Goal: Information Seeking & Learning: Check status

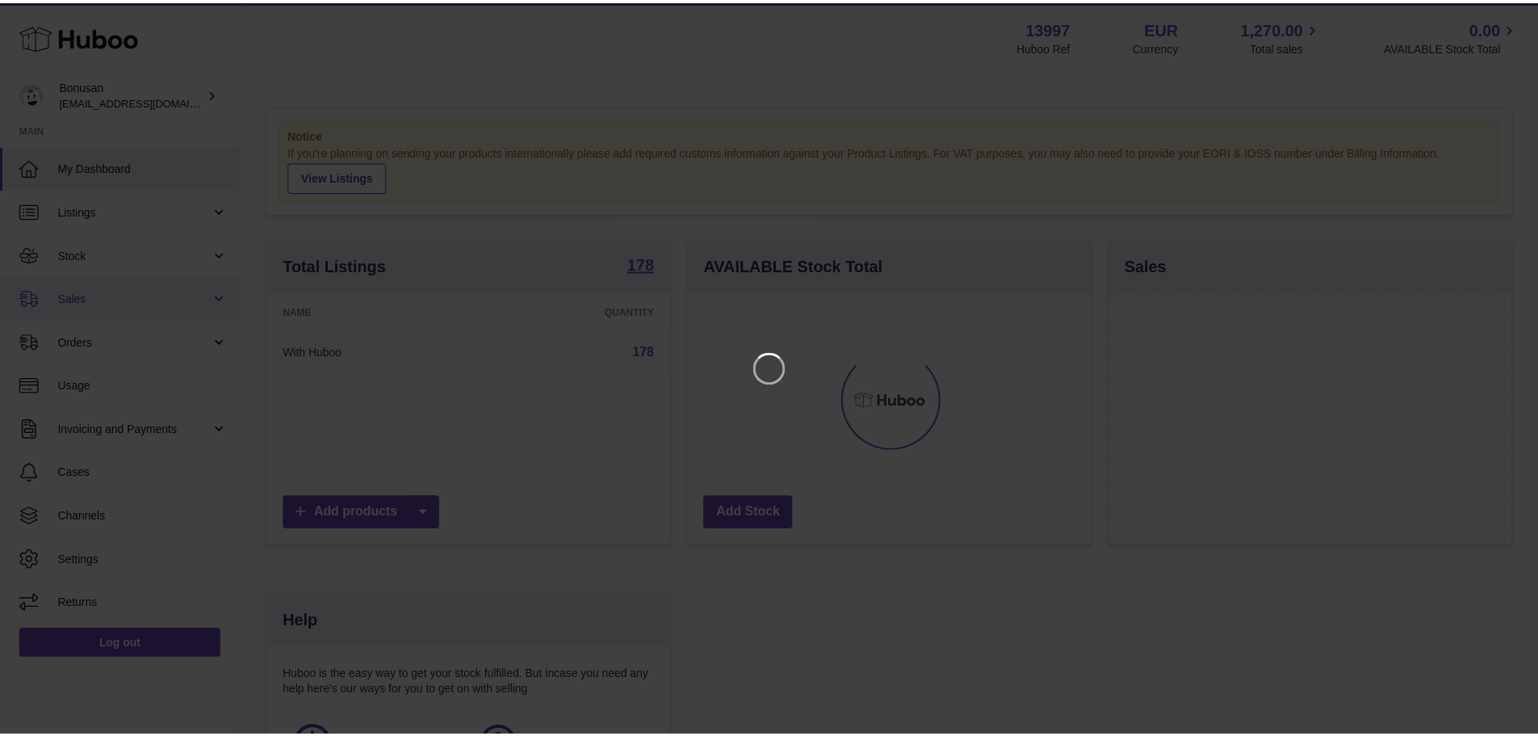
scroll to position [252, 407]
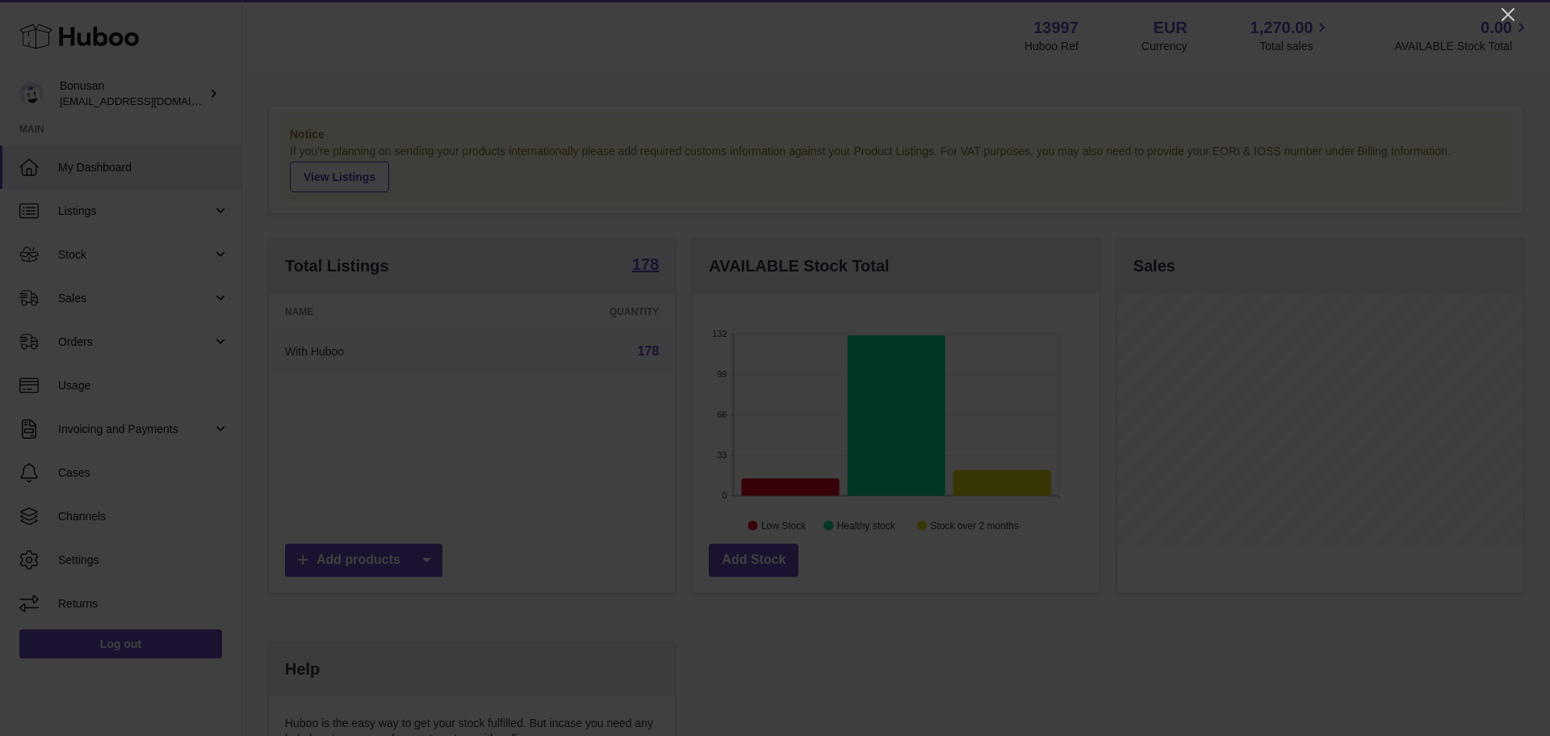
click at [1518, 11] on div at bounding box center [775, 368] width 1550 height 736
click at [1508, 13] on icon "Close" at bounding box center [1507, 14] width 19 height 19
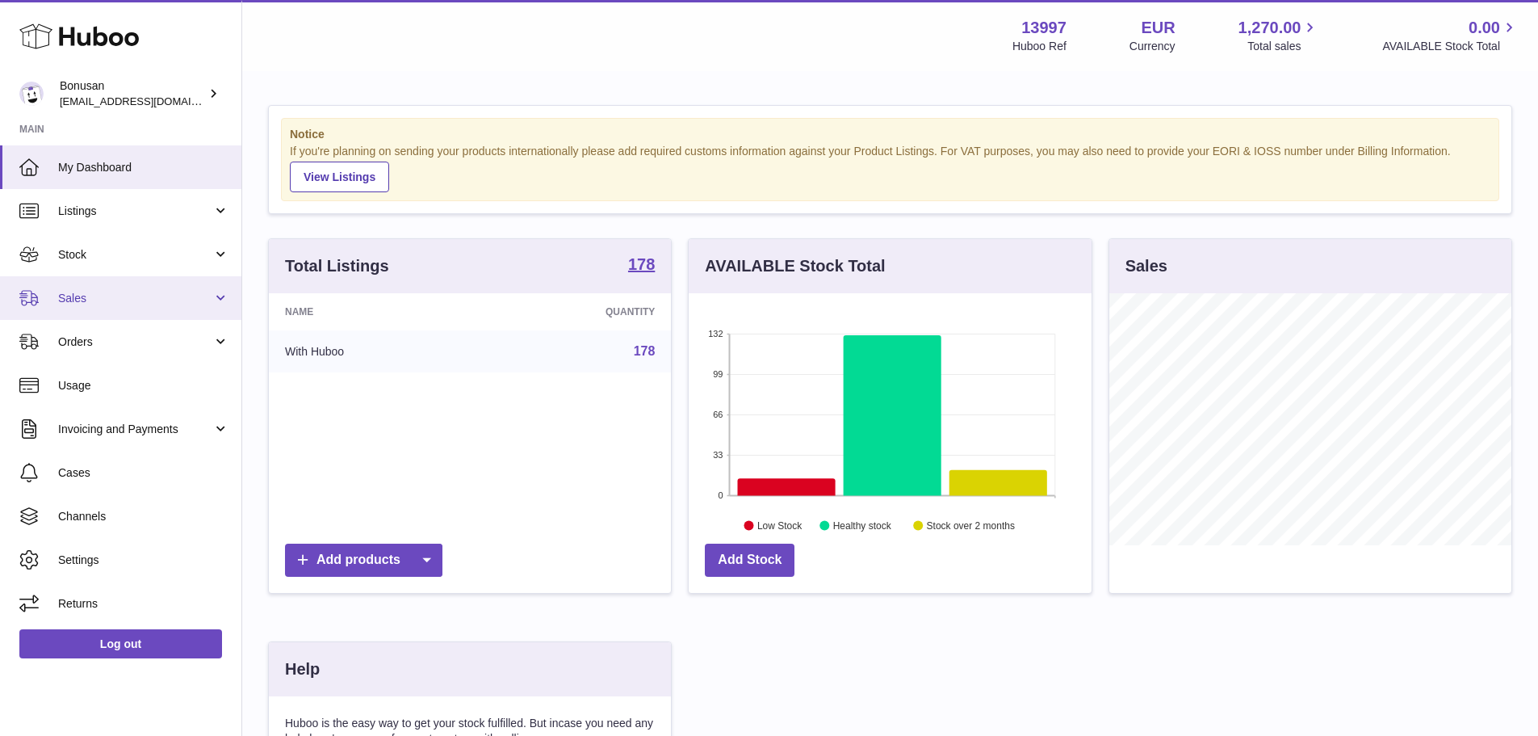
click at [99, 295] on span "Sales" at bounding box center [135, 298] width 154 height 15
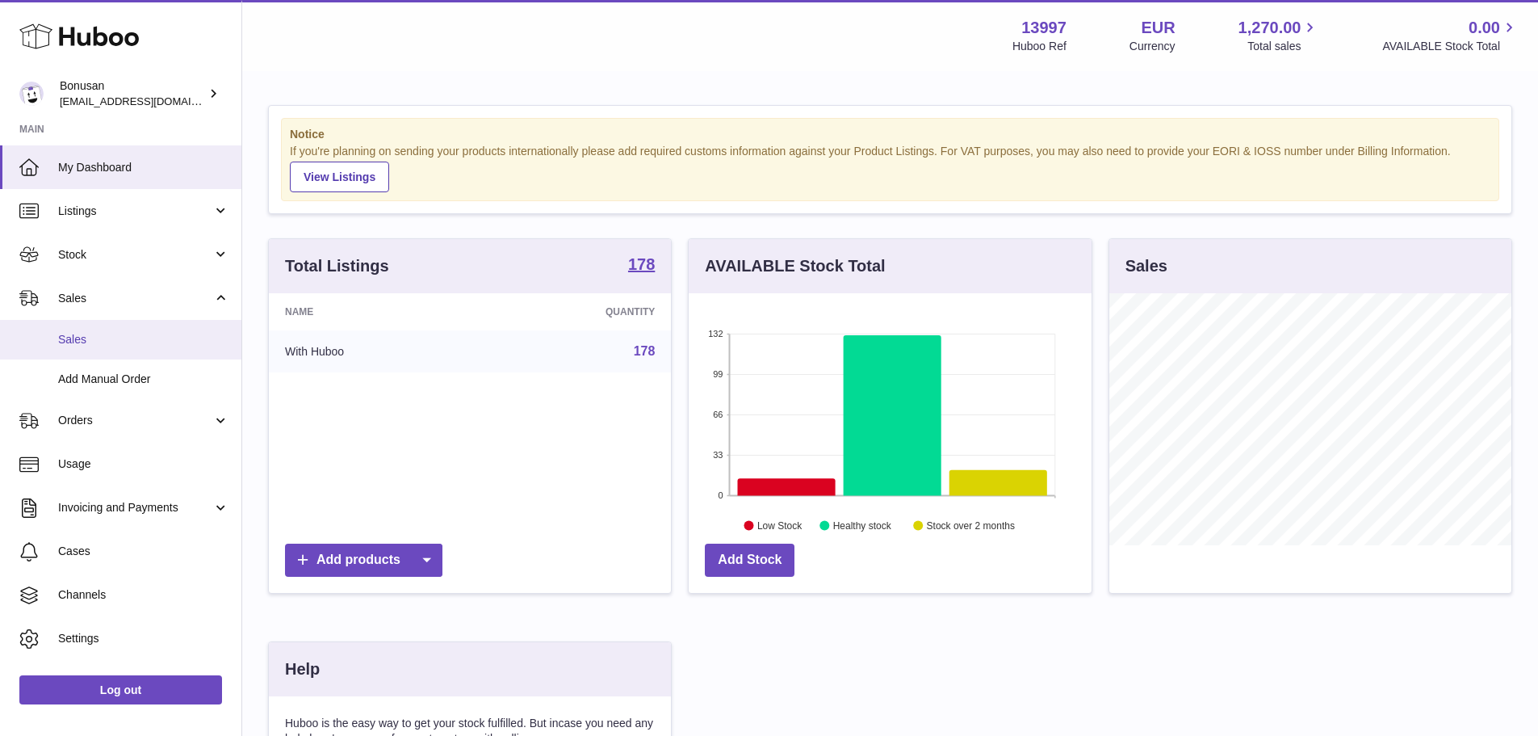
click at [94, 336] on span "Sales" at bounding box center [143, 339] width 171 height 15
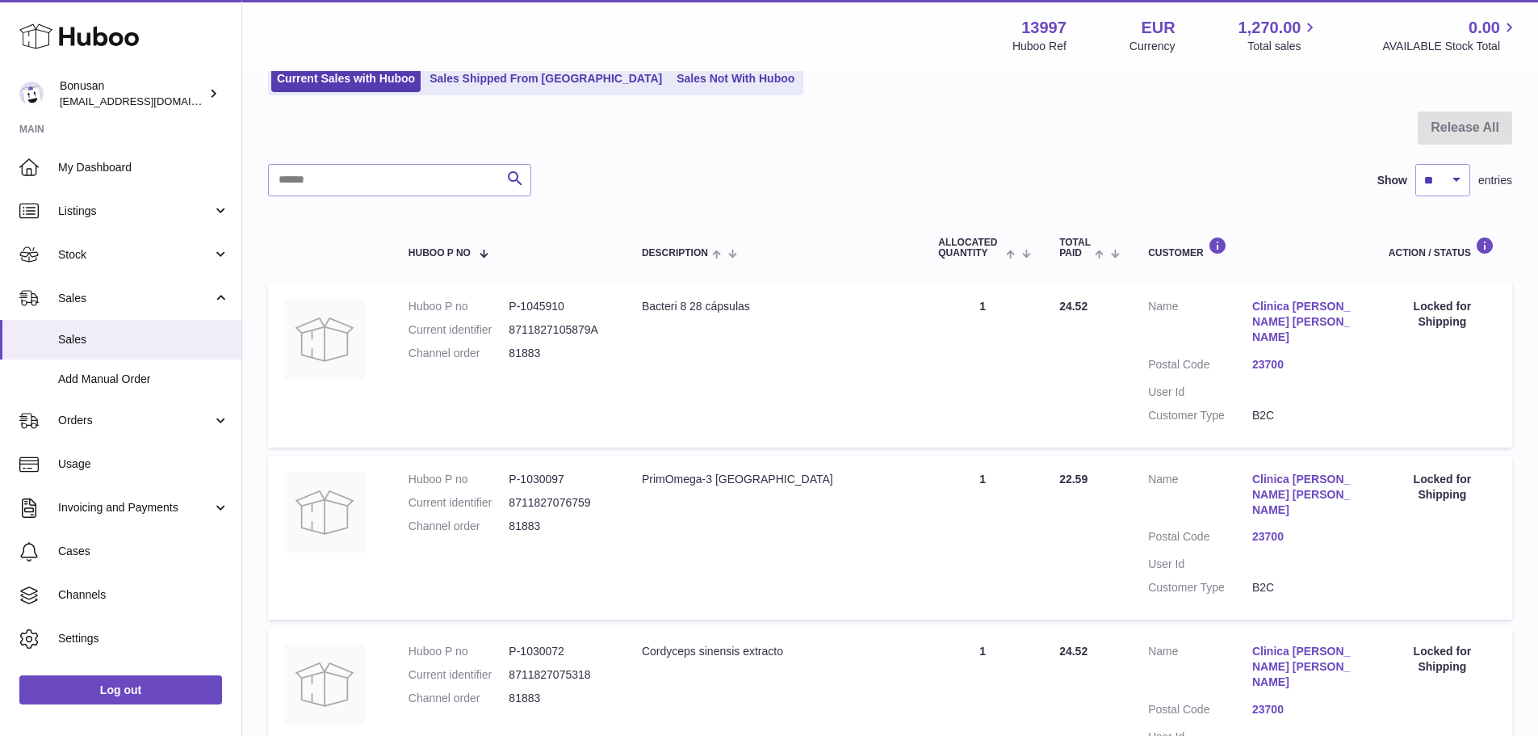
scroll to position [117, 0]
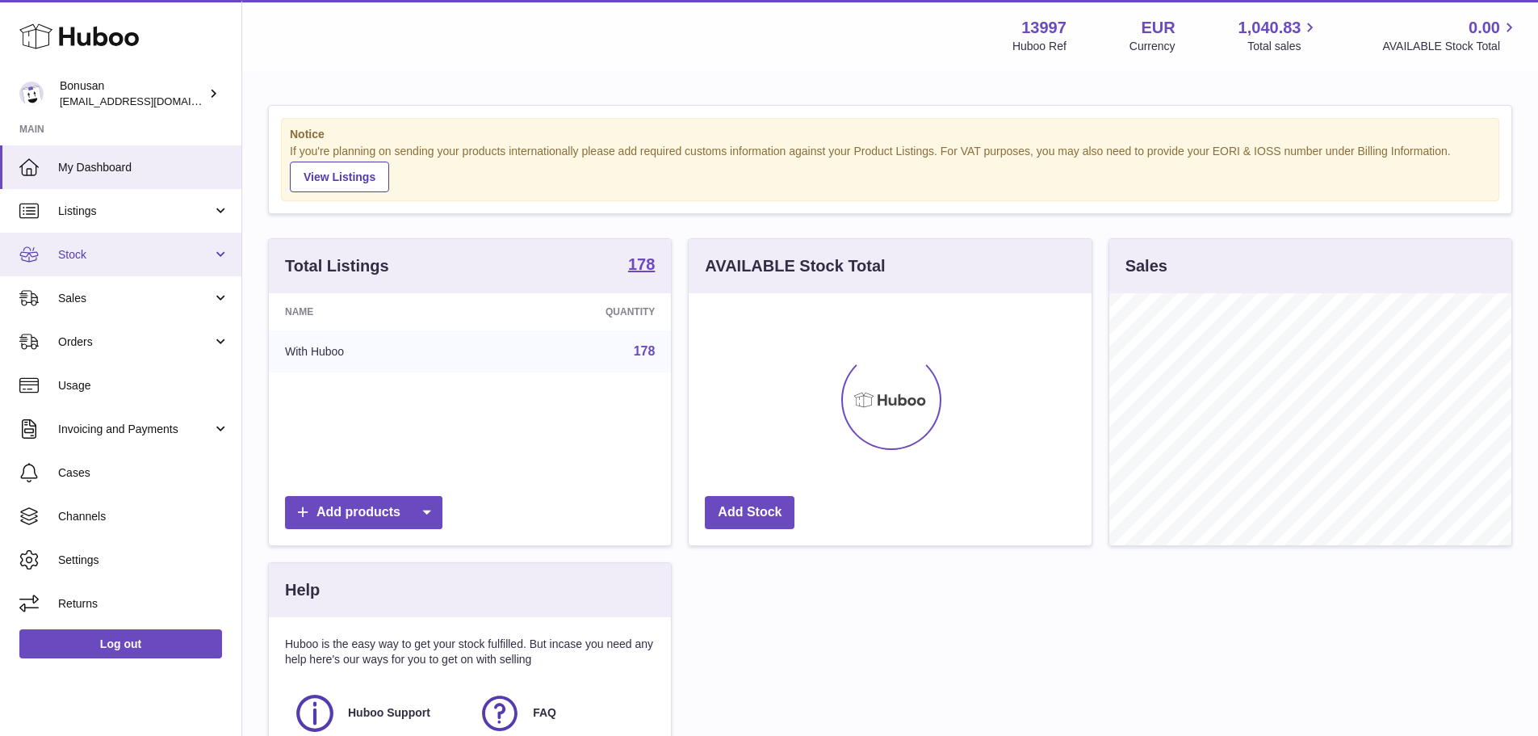
scroll to position [252, 403]
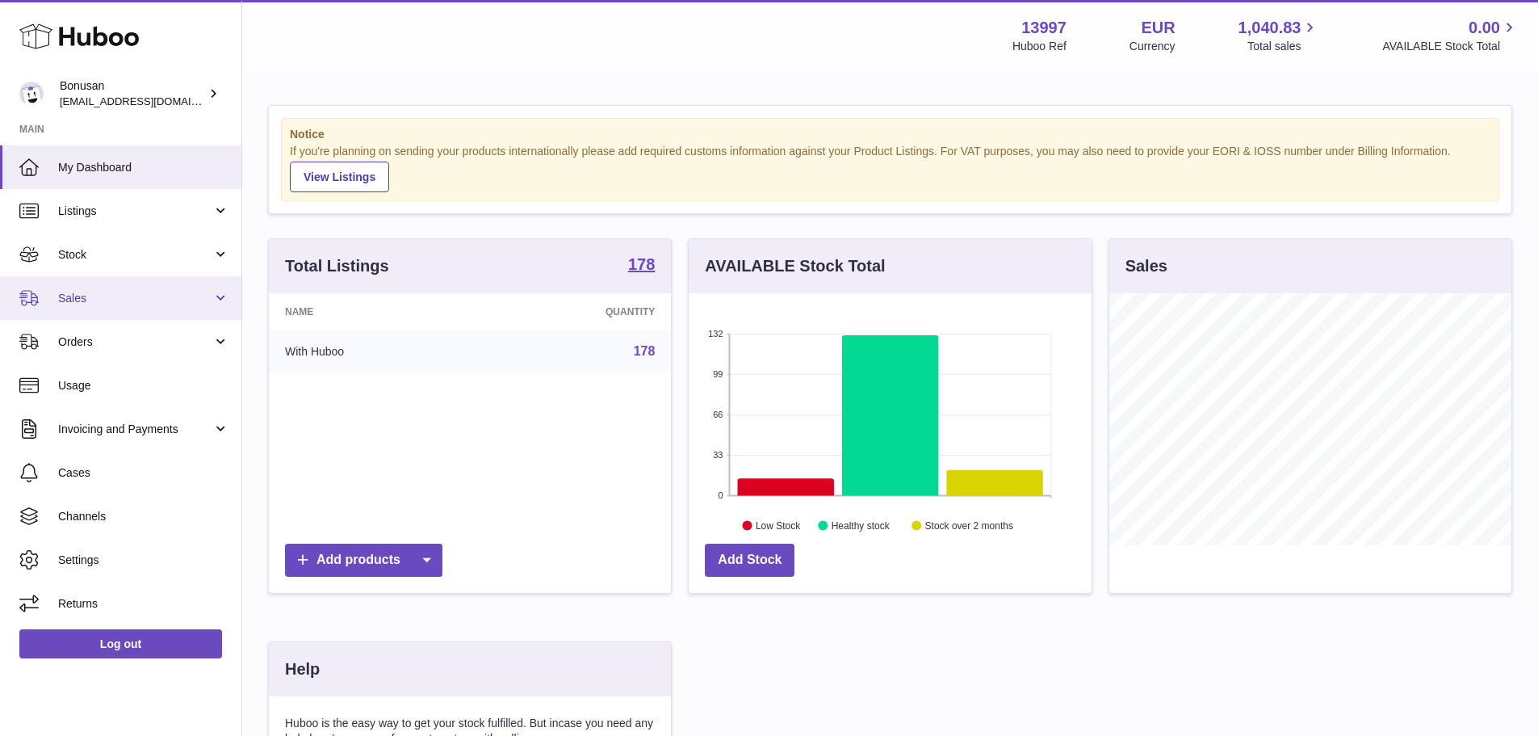
click at [104, 284] on link "Sales" at bounding box center [120, 298] width 241 height 44
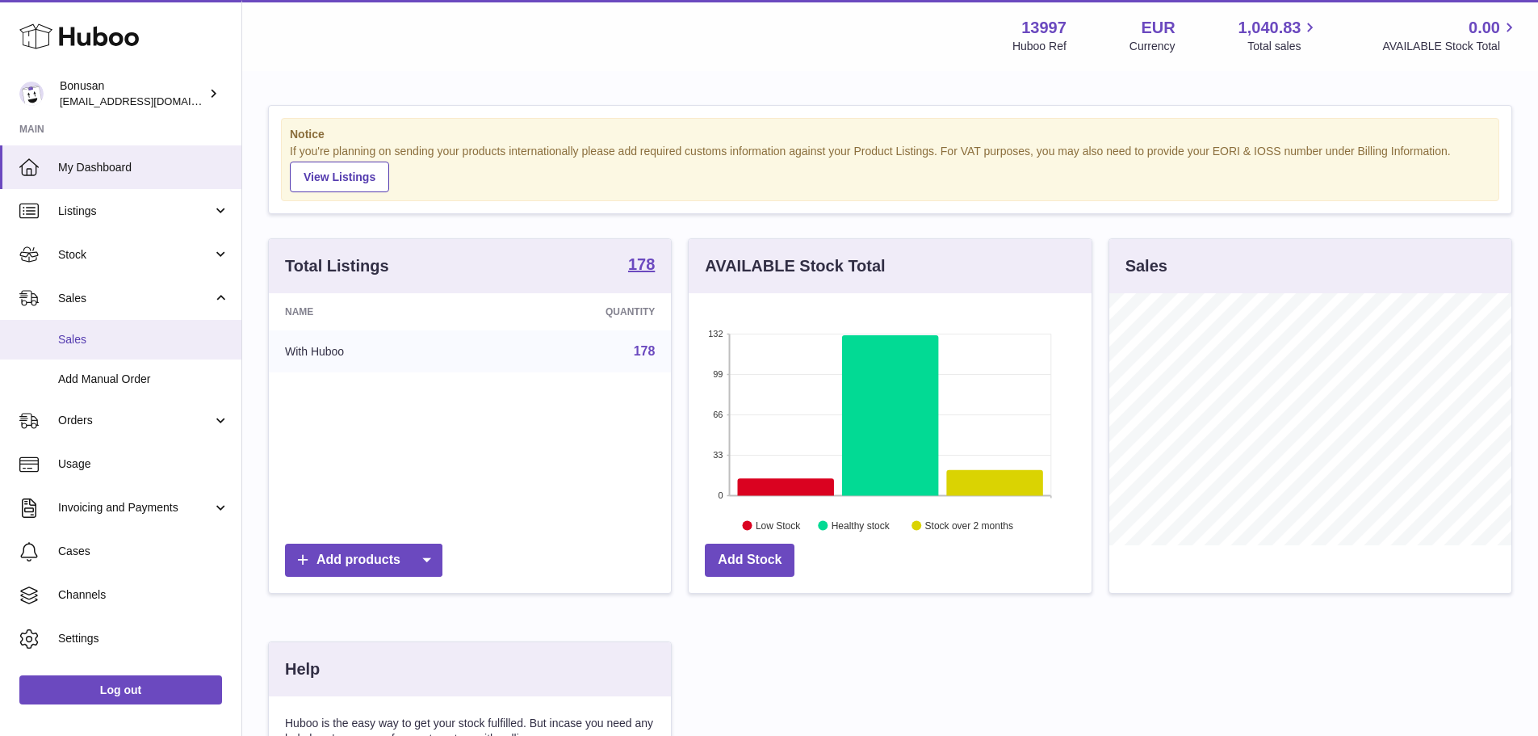
click at [89, 330] on link "Sales" at bounding box center [120, 340] width 241 height 40
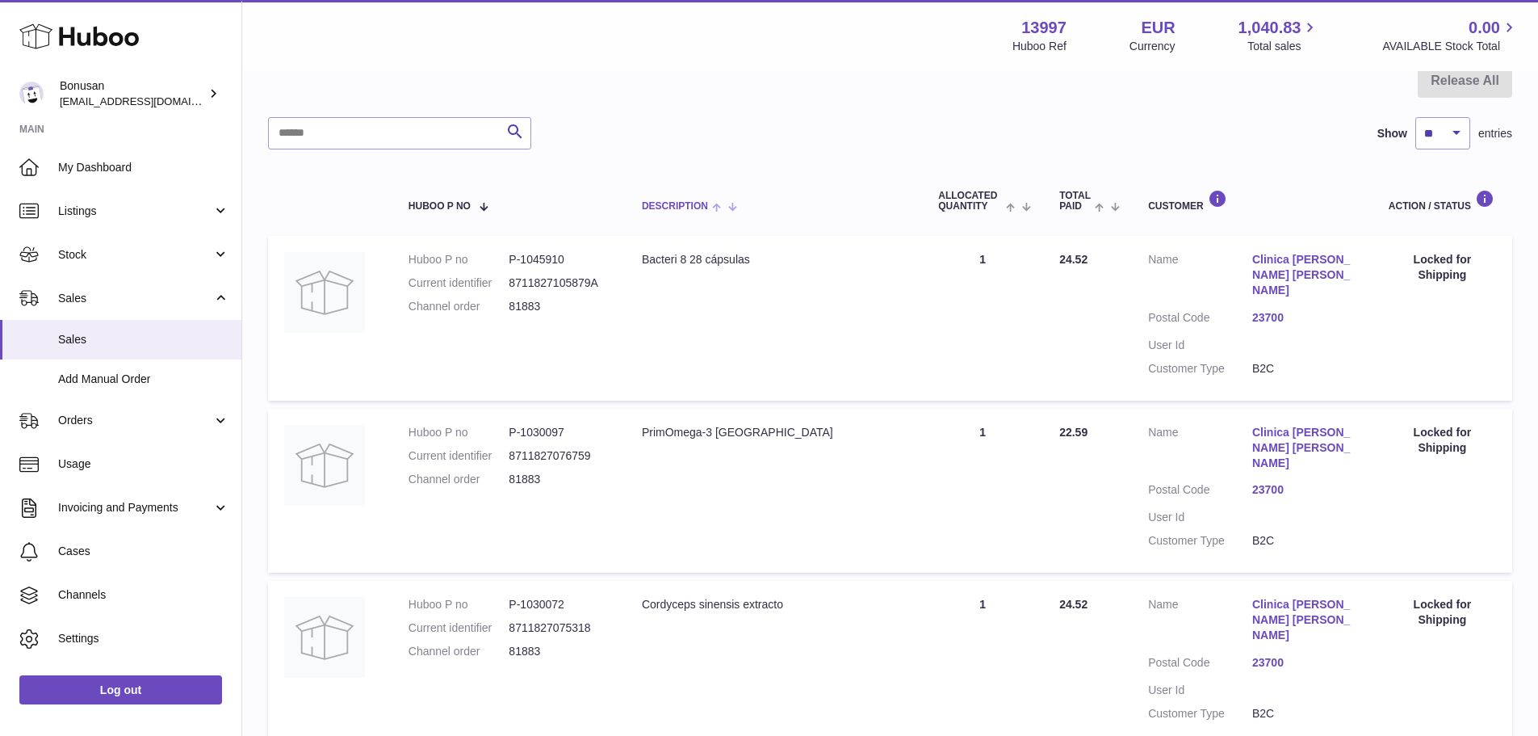
scroll to position [484, 0]
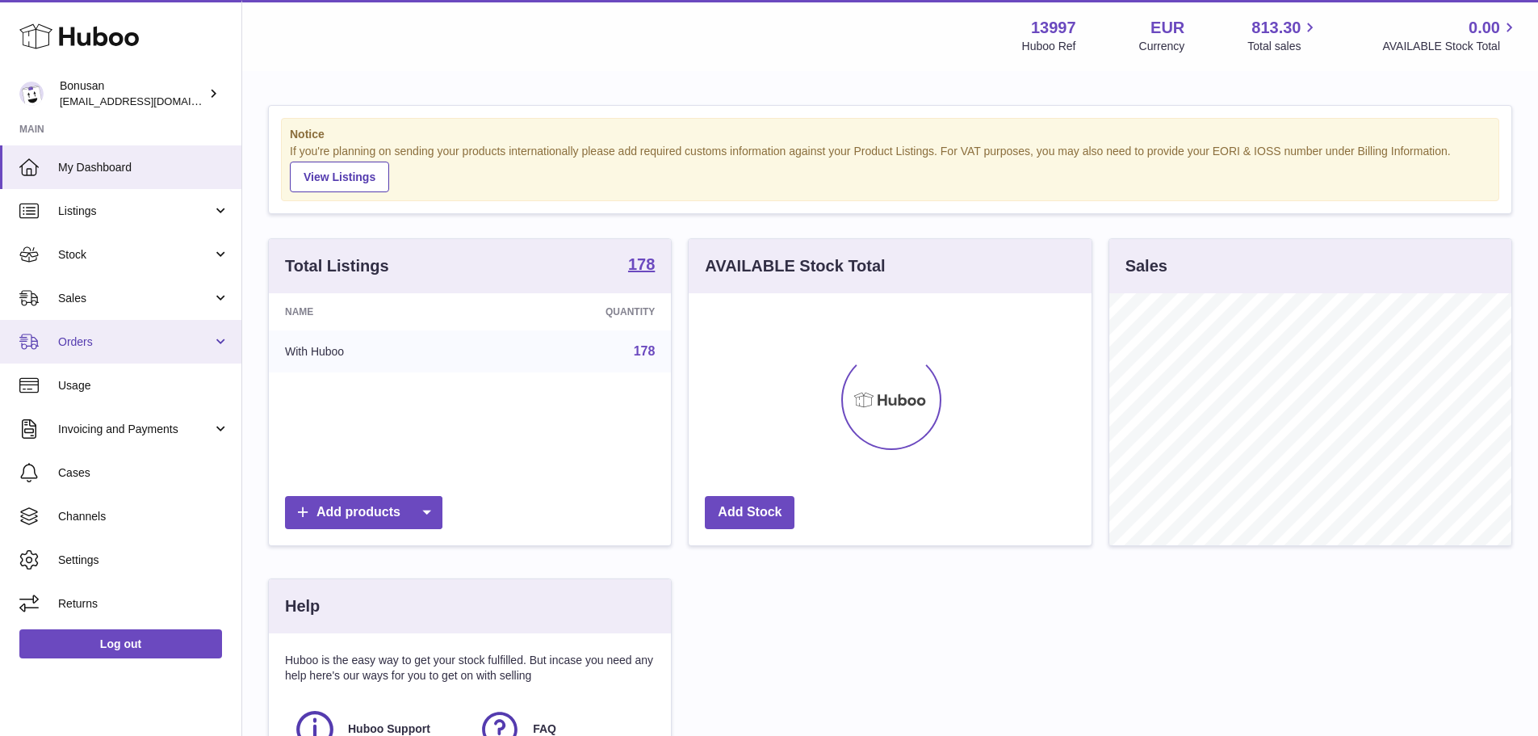
scroll to position [252, 403]
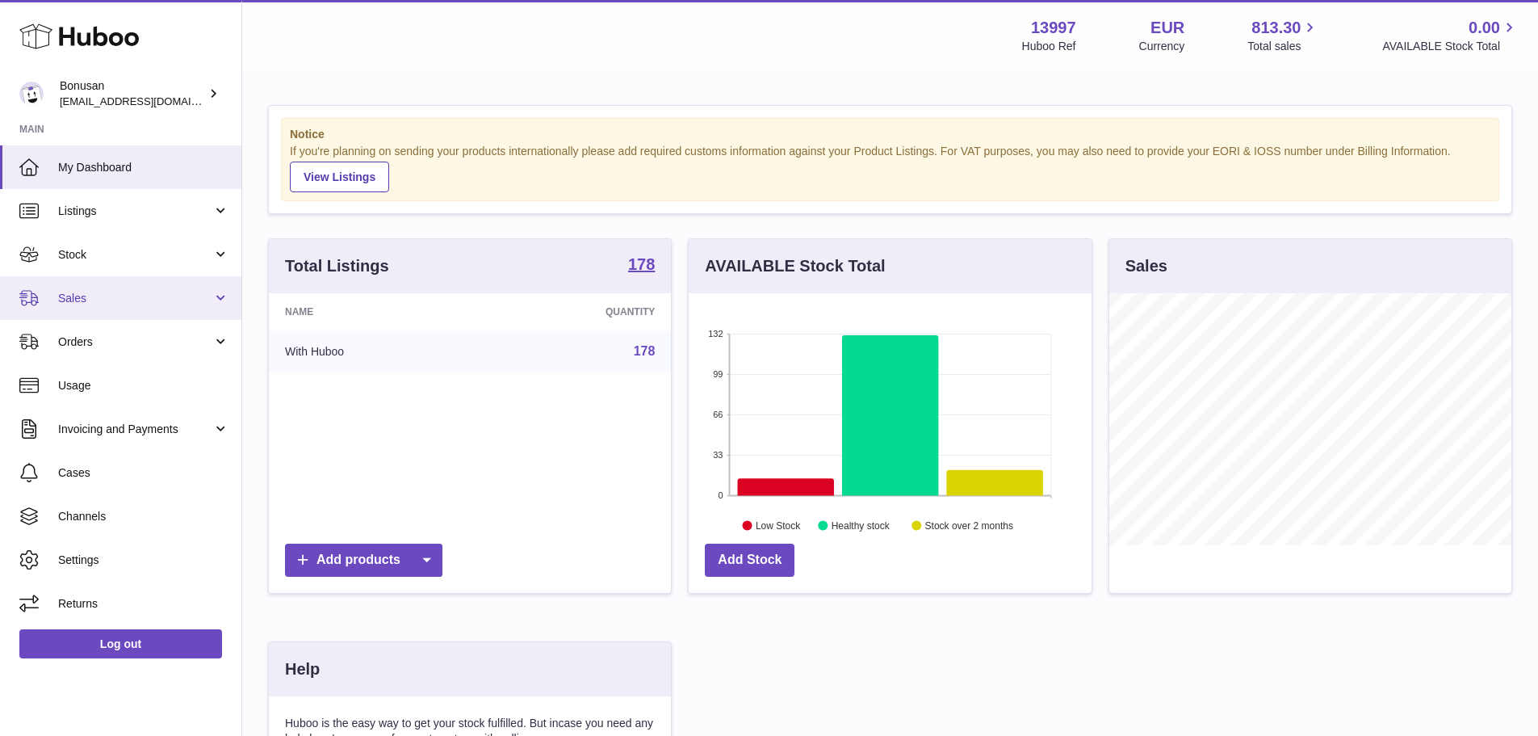
click at [132, 304] on span "Sales" at bounding box center [135, 298] width 154 height 15
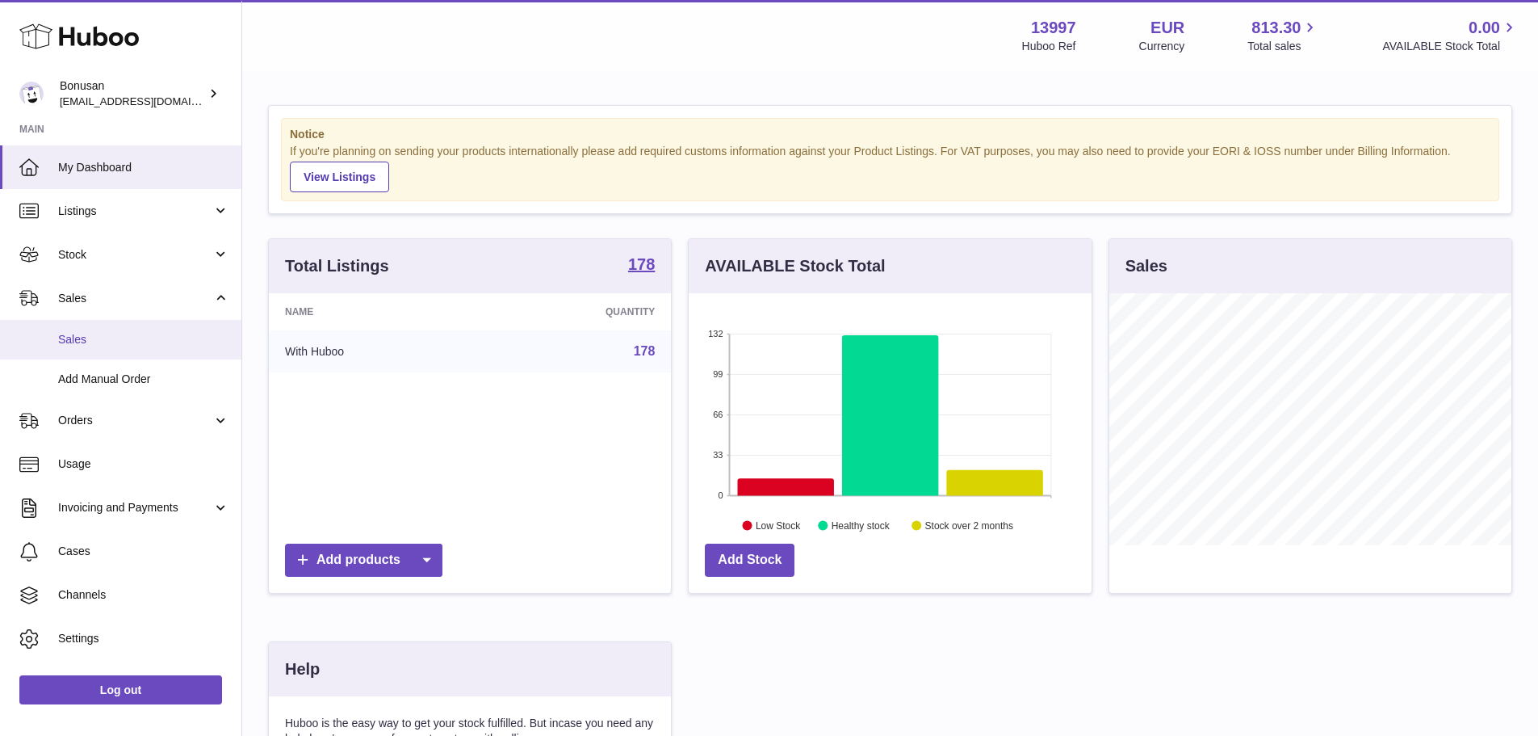
click at [124, 337] on span "Sales" at bounding box center [143, 339] width 171 height 15
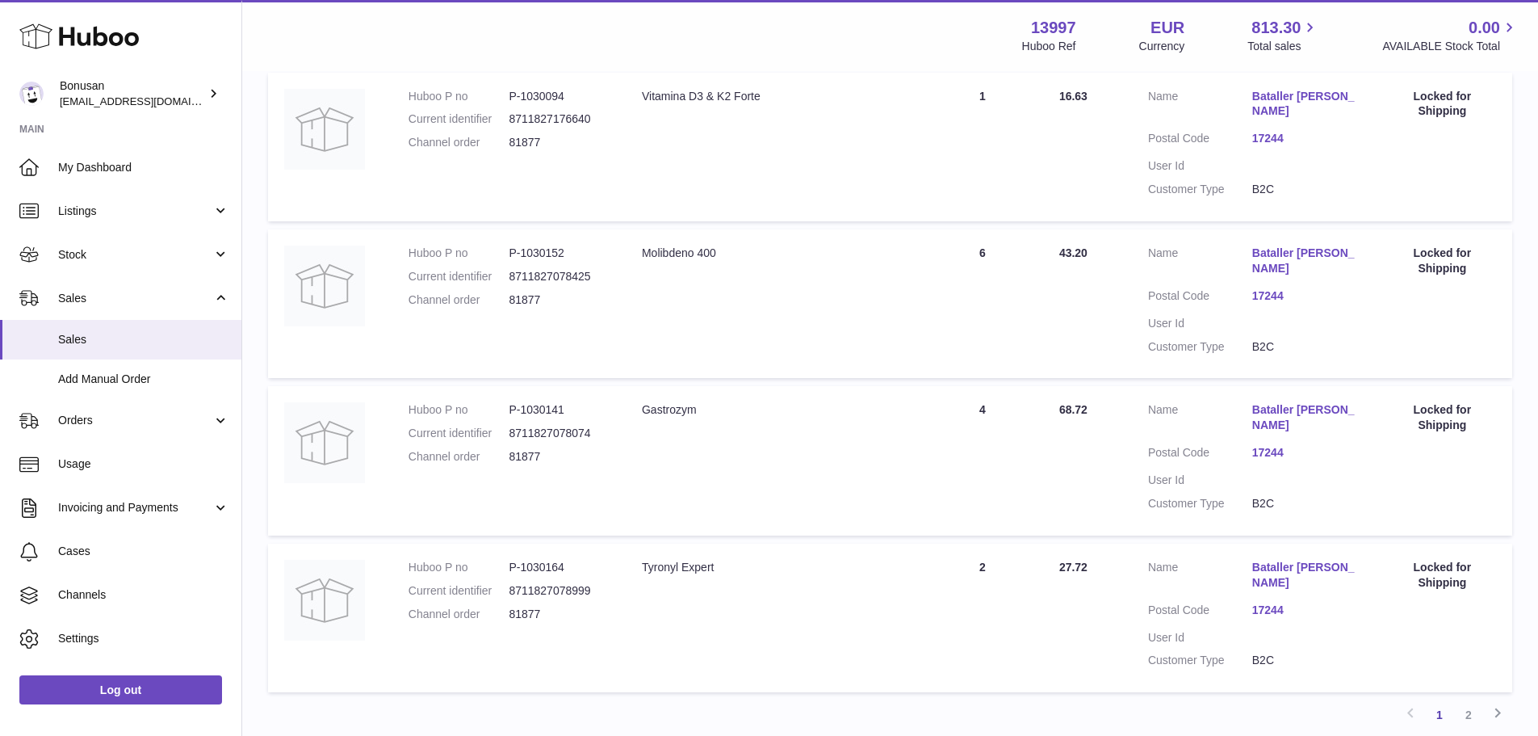
scroll to position [1409, 0]
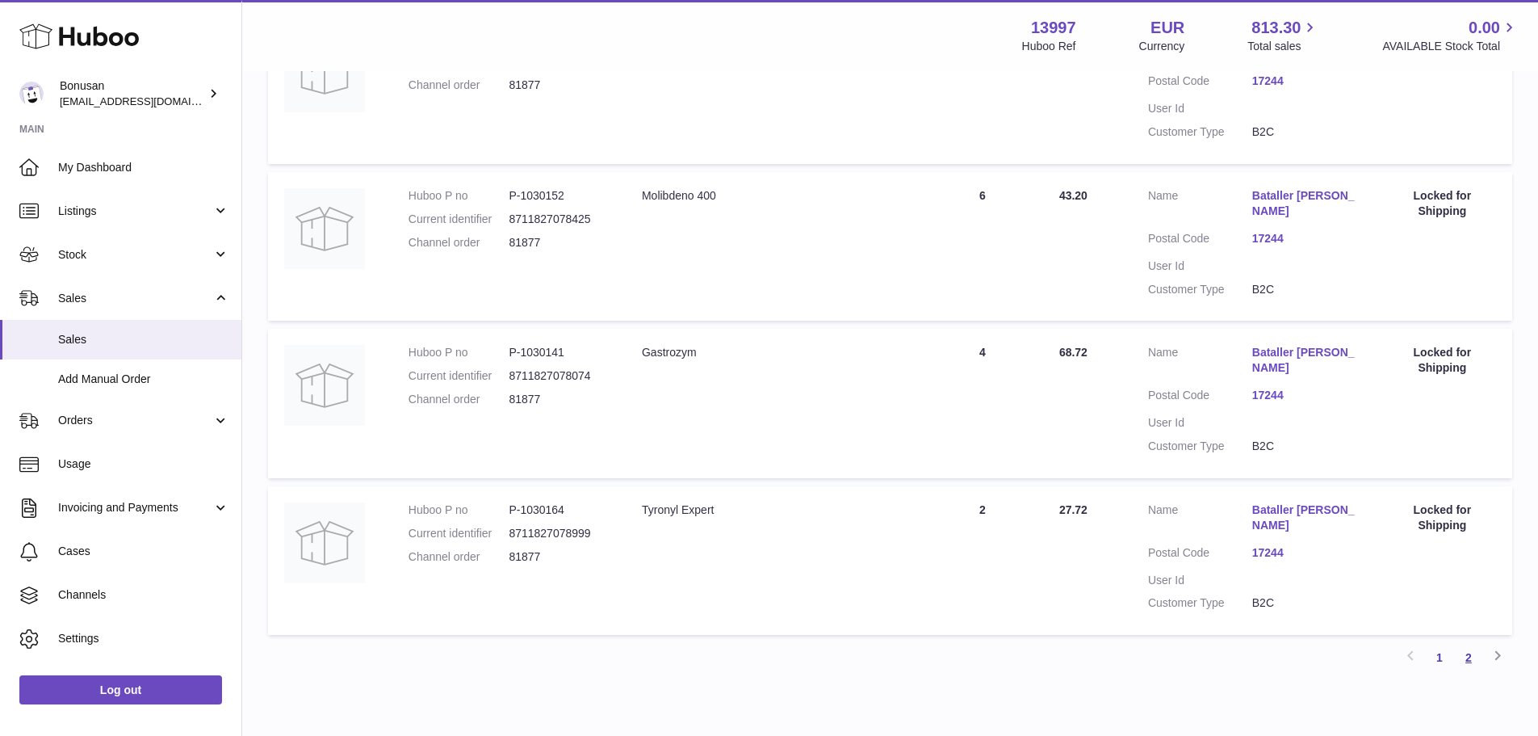
click at [1463, 643] on link "2" at bounding box center [1468, 657] width 29 height 29
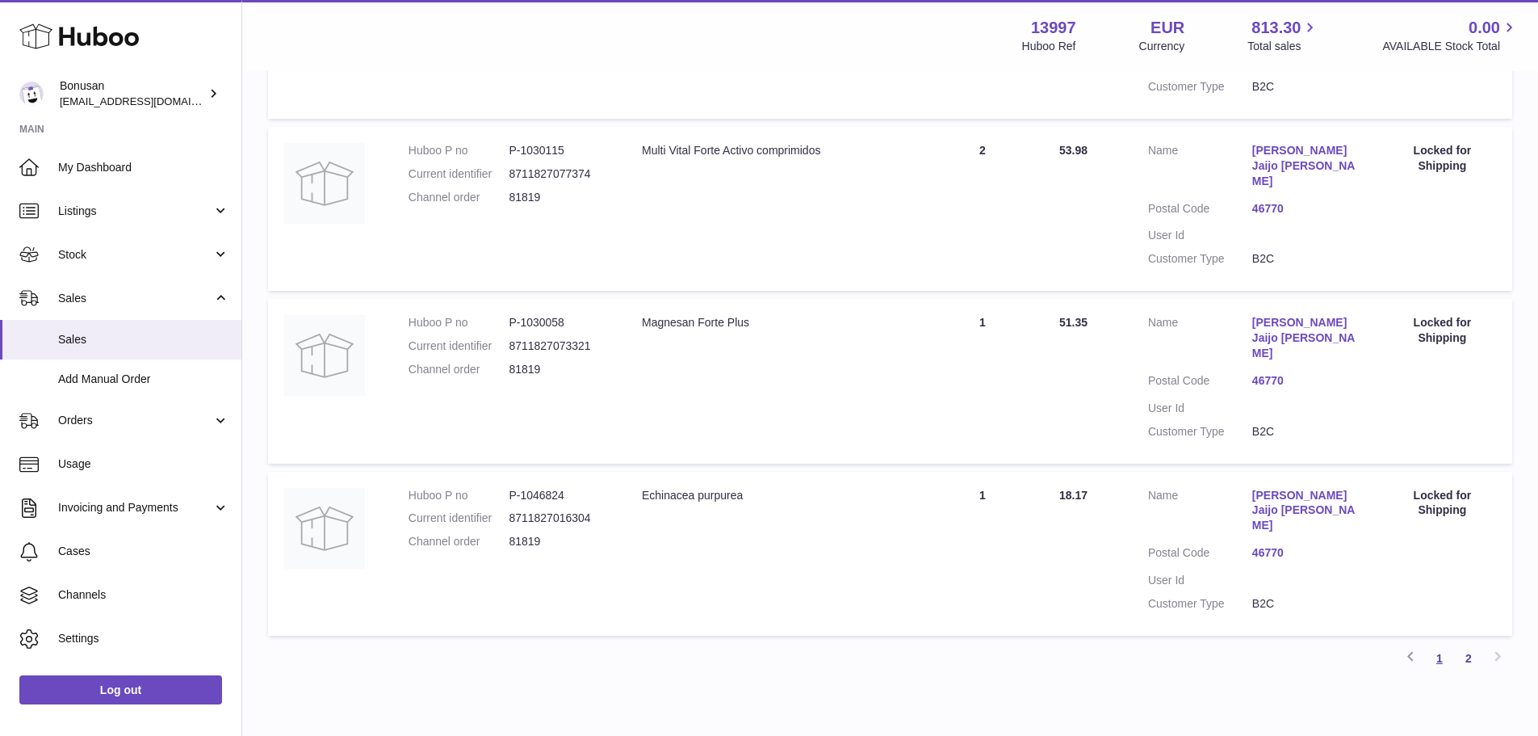
click at [1441, 643] on link "1" at bounding box center [1439, 657] width 29 height 29
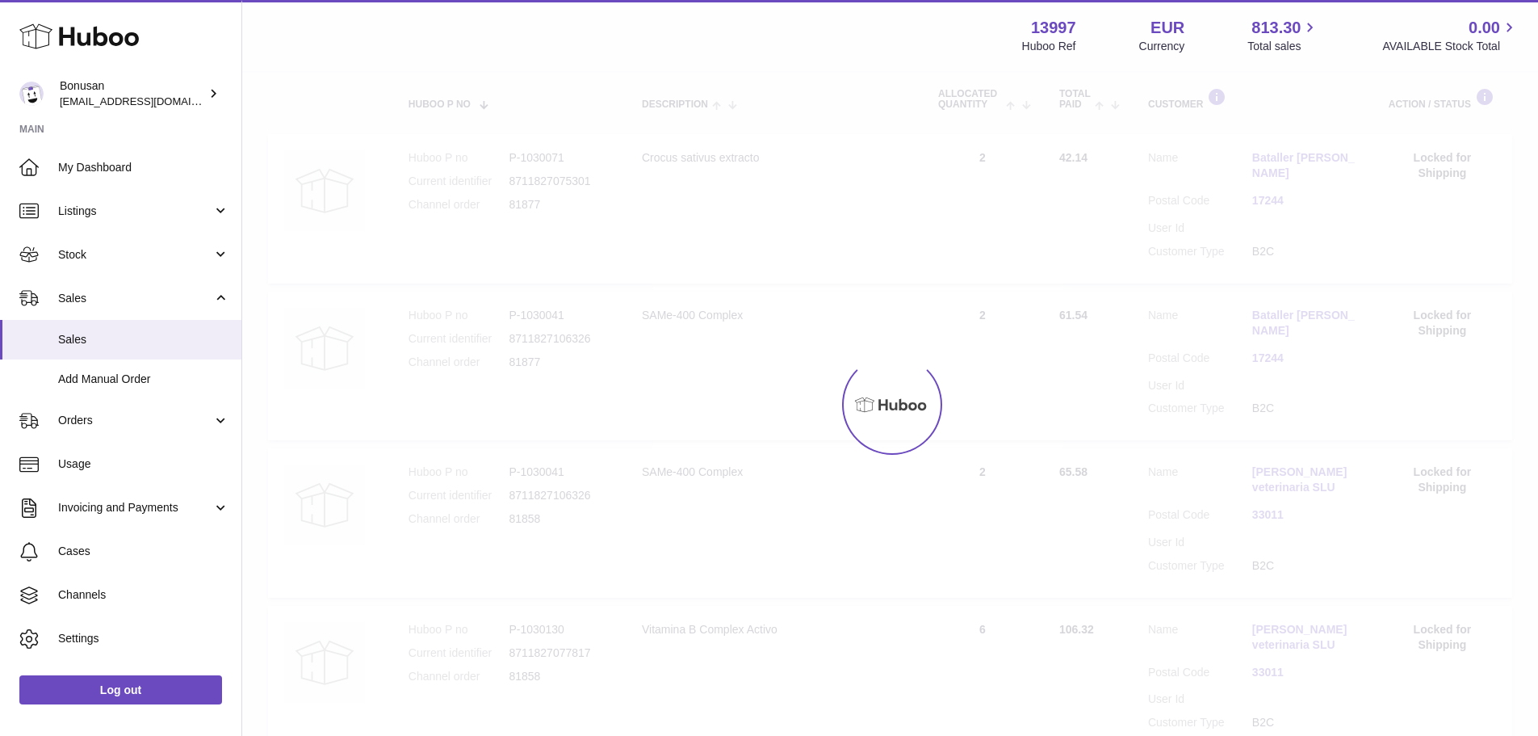
scroll to position [73, 0]
